Goal: Task Accomplishment & Management: Use online tool/utility

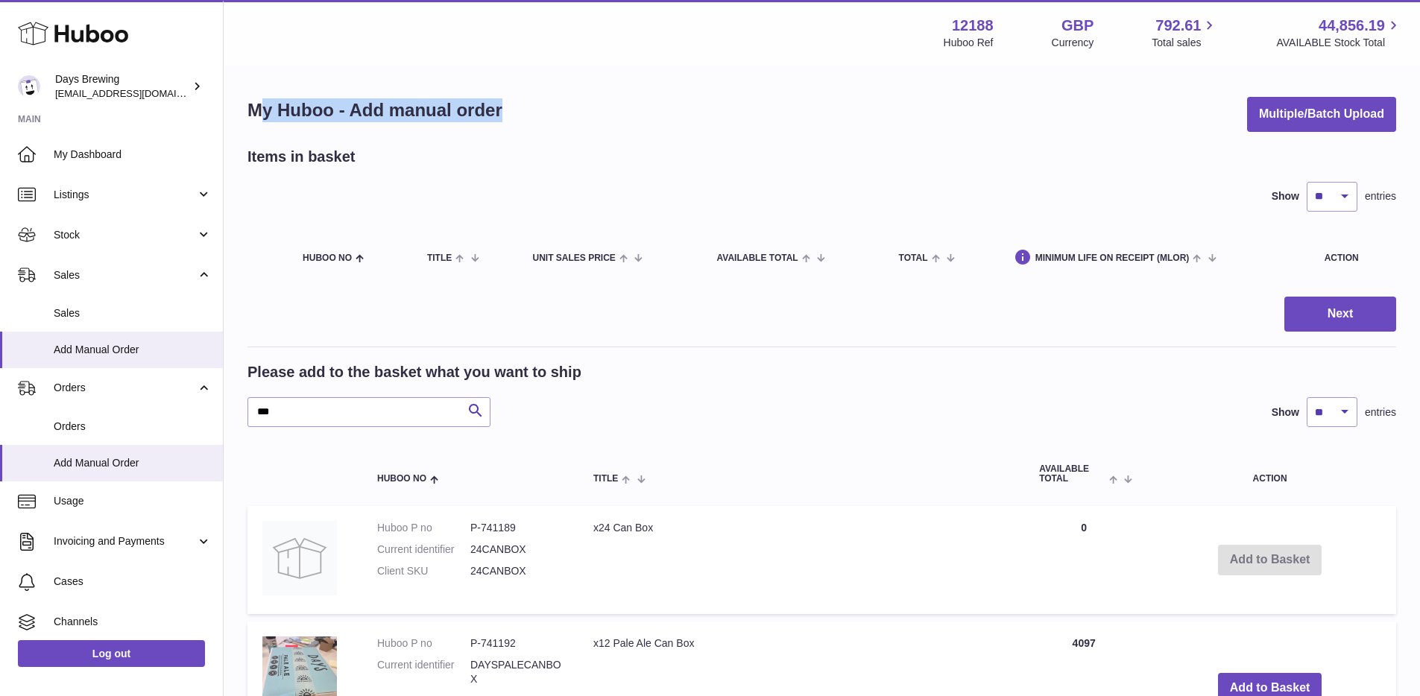
drag, startPoint x: 256, startPoint y: 113, endPoint x: 597, endPoint y: 109, distance: 341.5
click at [597, 109] on div "My Huboo - Add manual order Multiple/Batch Upload" at bounding box center [822, 114] width 1149 height 35
click at [531, 113] on div "My Huboo - Add manual order Multiple/Batch Upload" at bounding box center [822, 114] width 1149 height 35
drag, startPoint x: 254, startPoint y: 113, endPoint x: 553, endPoint y: 110, distance: 299.0
click at [553, 110] on div "My Huboo - Add manual order Multiple/Batch Upload" at bounding box center [822, 114] width 1149 height 35
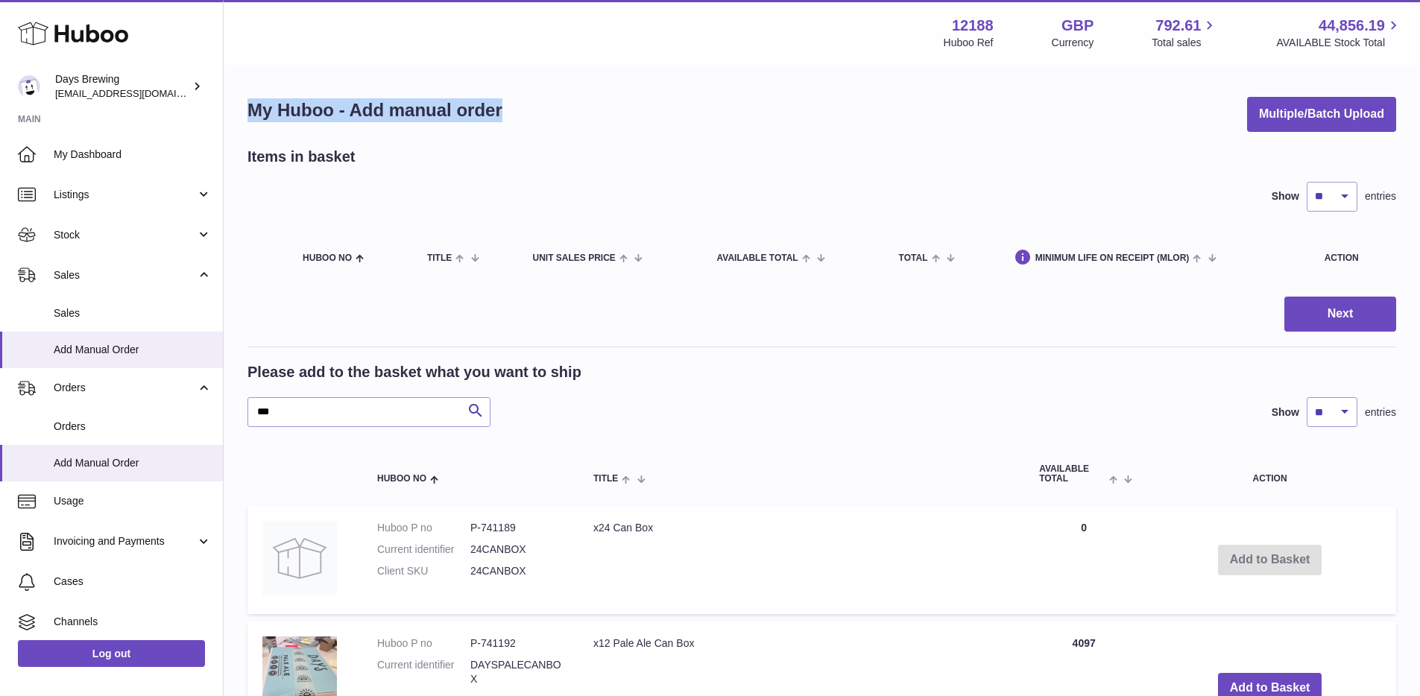
click at [553, 110] on div "My Huboo - Add manual order Multiple/Batch Upload" at bounding box center [822, 114] width 1149 height 35
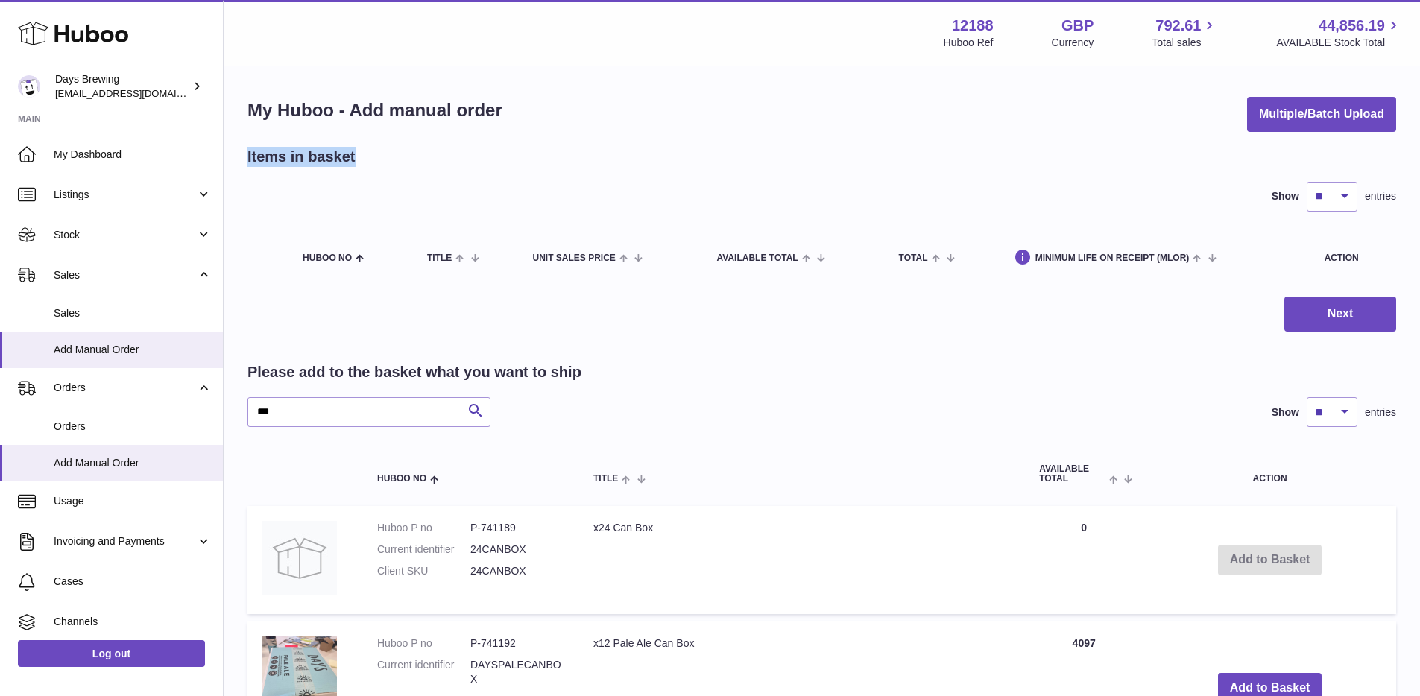
drag, startPoint x: 242, startPoint y: 160, endPoint x: 446, endPoint y: 160, distance: 204.3
click at [446, 160] on div "Items in basket" at bounding box center [822, 157] width 1149 height 20
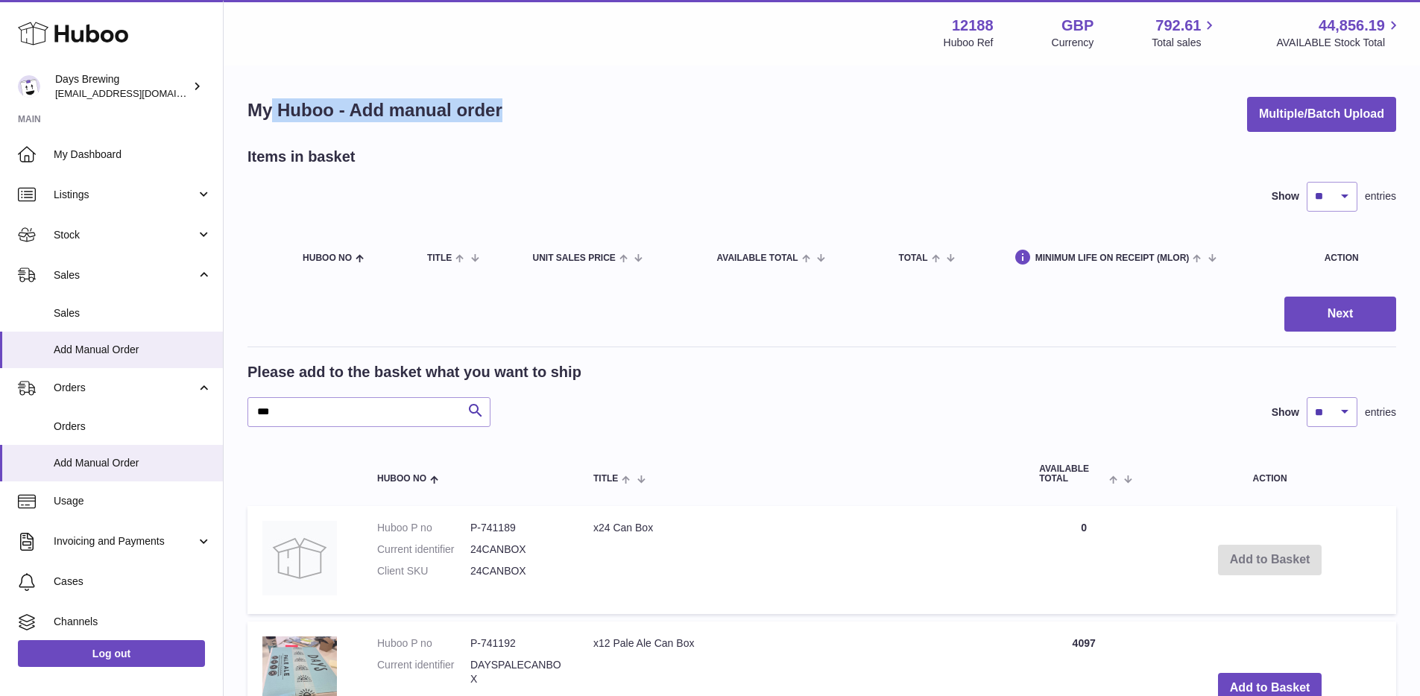
drag, startPoint x: 490, startPoint y: 117, endPoint x: 268, endPoint y: 122, distance: 221.5
click at [268, 122] on div "My Huboo - Add manual order Multiple/Batch Upload" at bounding box center [822, 114] width 1149 height 35
click at [477, 183] on div "Show ** ** ** *** entries" at bounding box center [822, 197] width 1149 height 30
drag, startPoint x: 430, startPoint y: 174, endPoint x: 277, endPoint y: 89, distance: 175.6
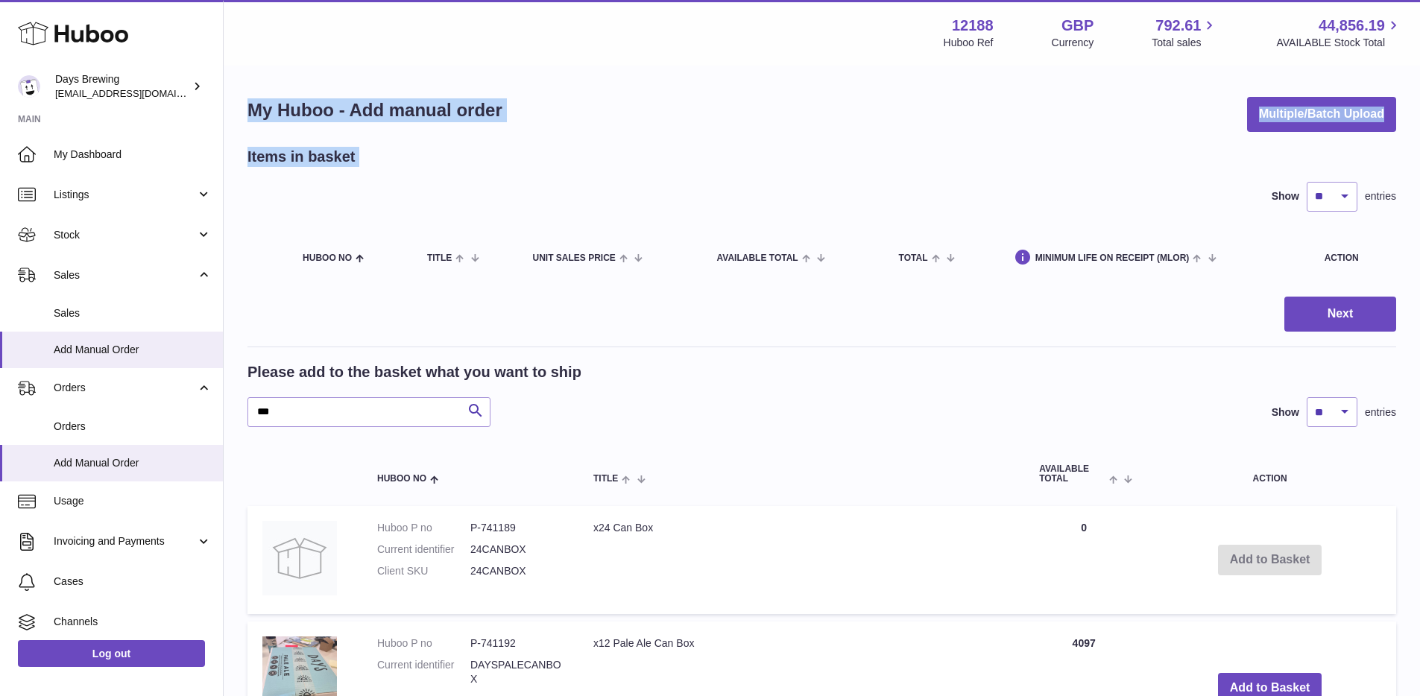
drag, startPoint x: 259, startPoint y: 98, endPoint x: 482, endPoint y: 154, distance: 229.3
click at [482, 154] on div "Items in basket" at bounding box center [822, 157] width 1149 height 20
